Goal: Navigation & Orientation: Find specific page/section

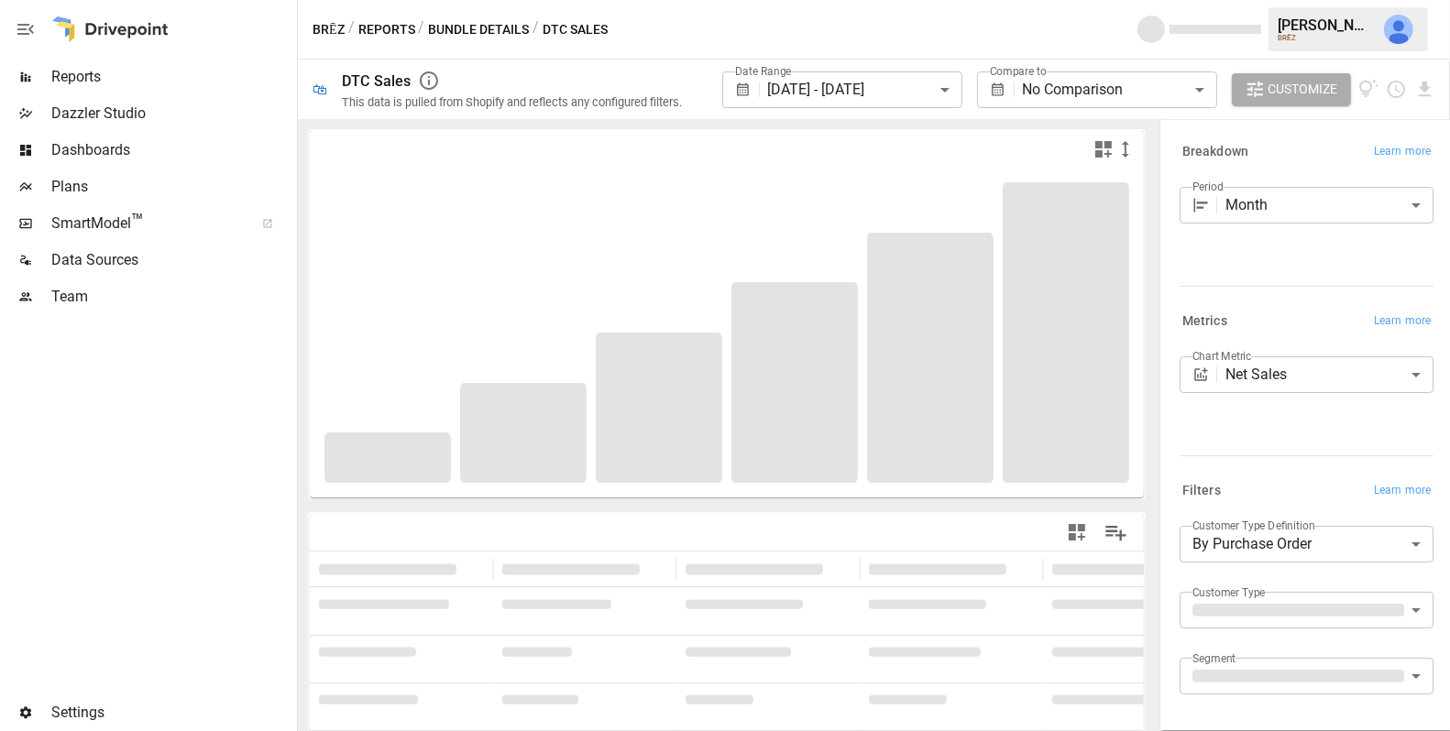
click at [99, 292] on span "Team" at bounding box center [172, 297] width 242 height 22
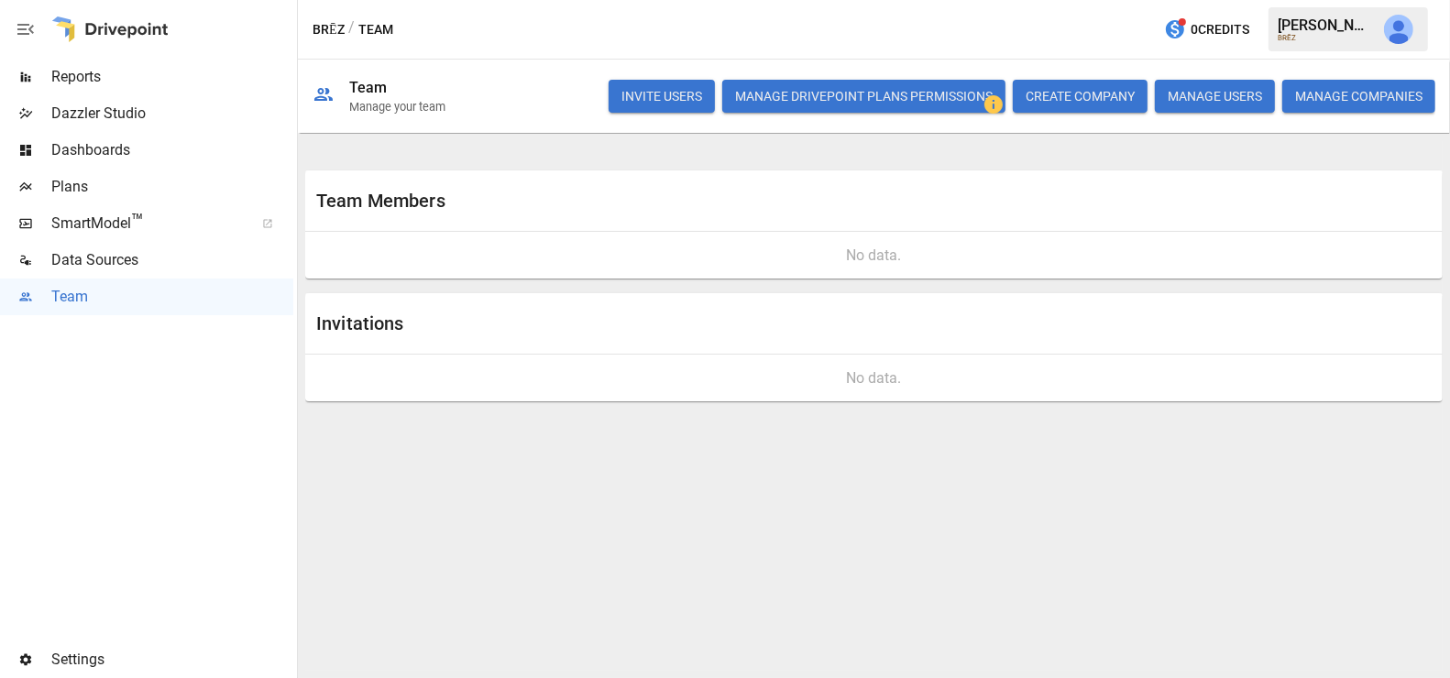
click at [1402, 40] on img "Julie Wilton" at bounding box center [1398, 29] width 29 height 29
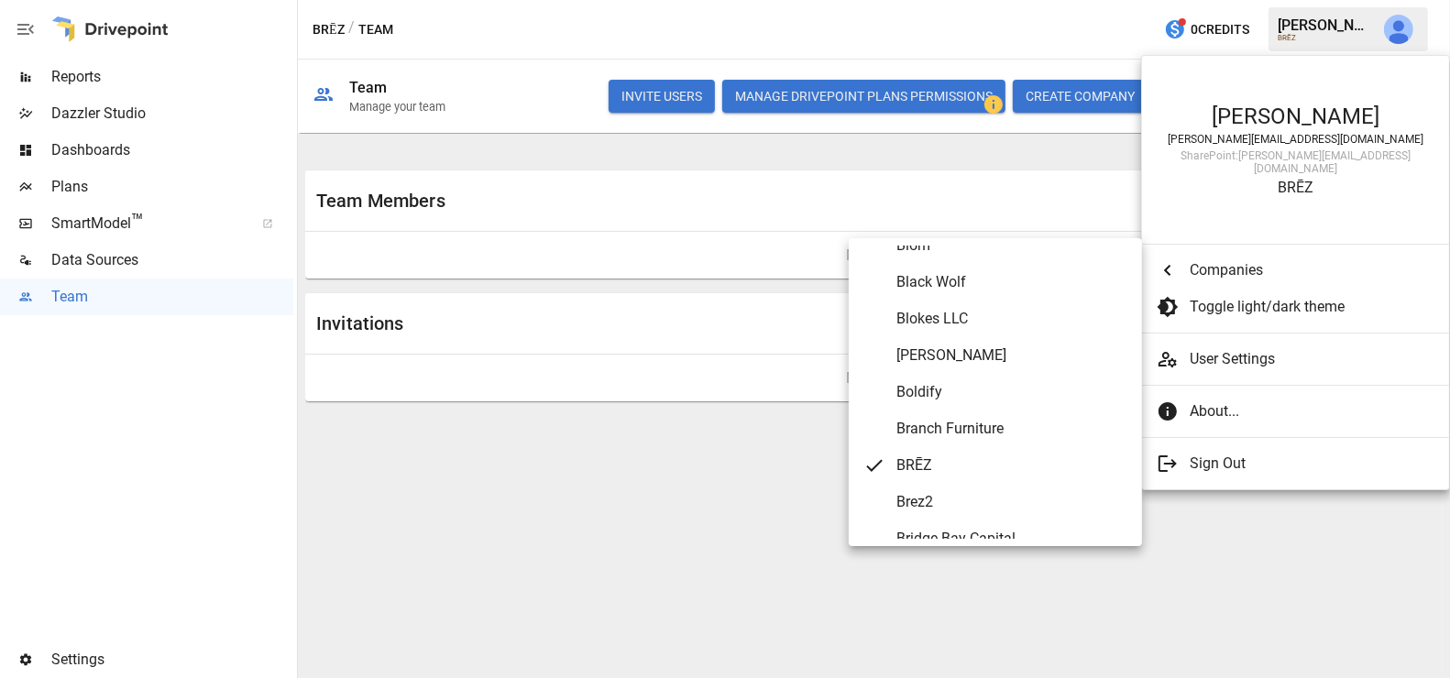
scroll to position [1179, 0]
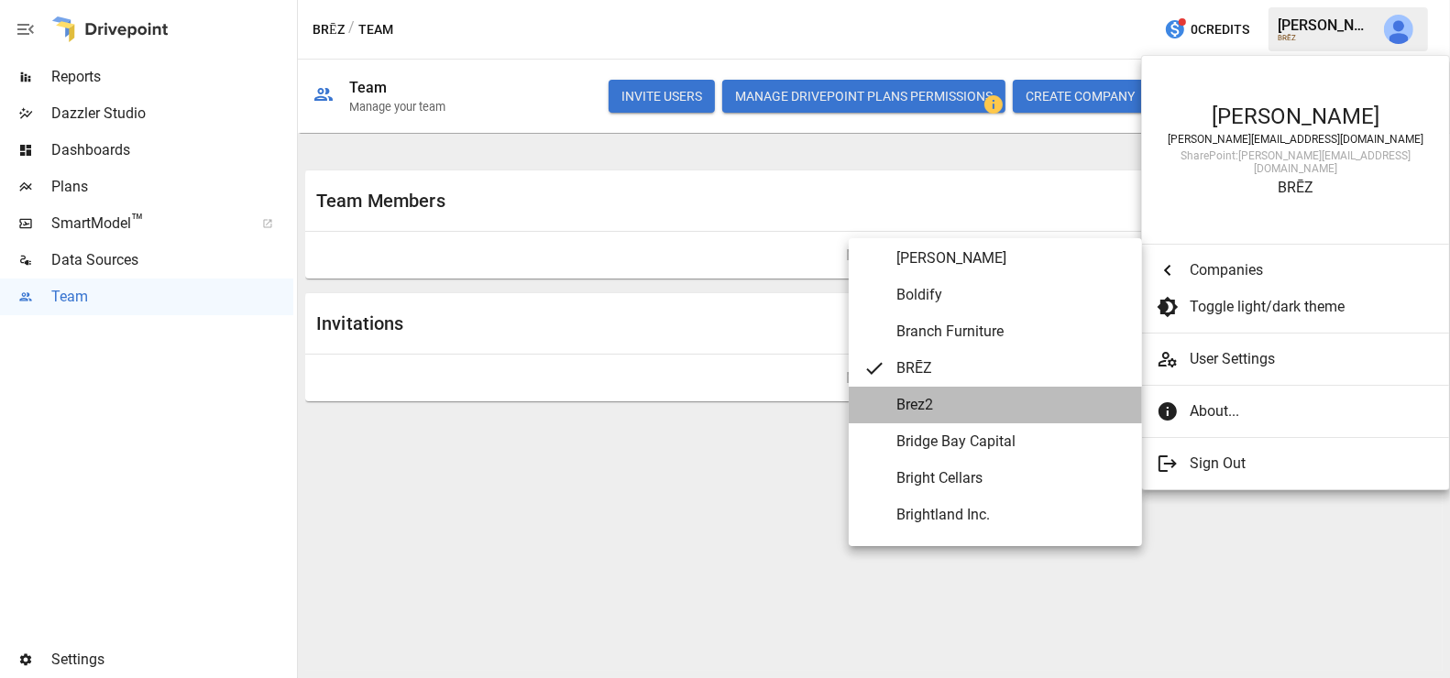
click at [998, 401] on span "Brez2" at bounding box center [1011, 405] width 231 height 22
